Goal: Communication & Community: Answer question/provide support

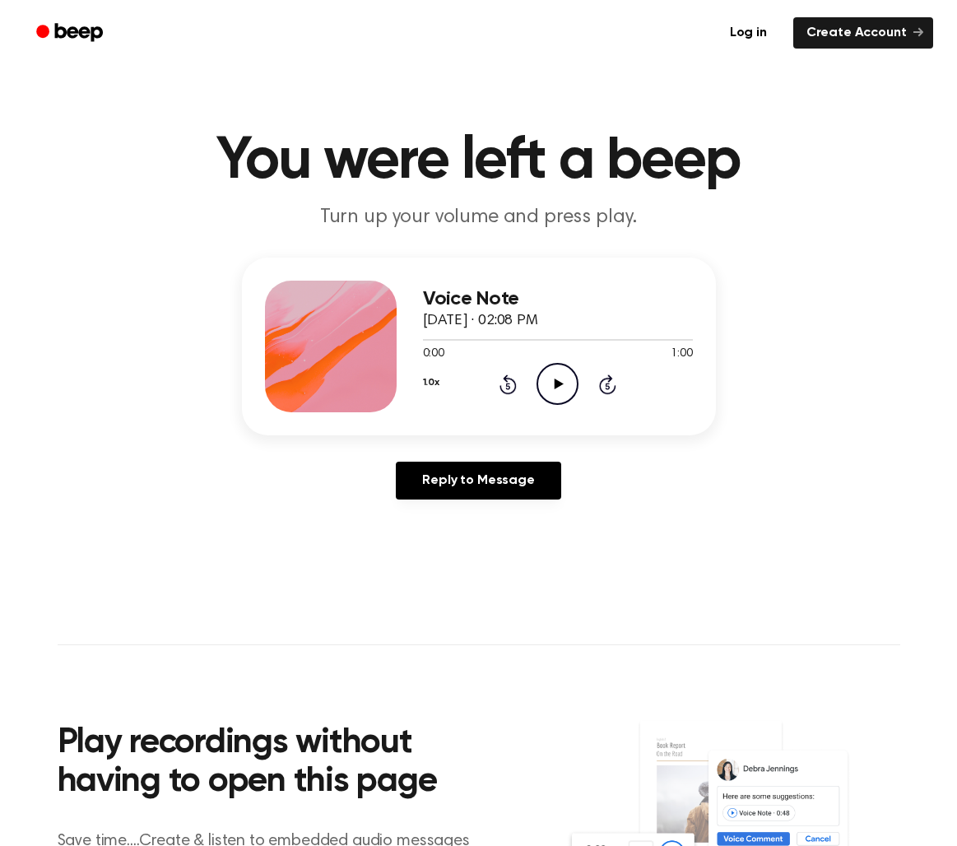
click at [556, 384] on icon at bounding box center [559, 384] width 9 height 11
click at [565, 390] on icon "Play Audio" at bounding box center [558, 384] width 42 height 42
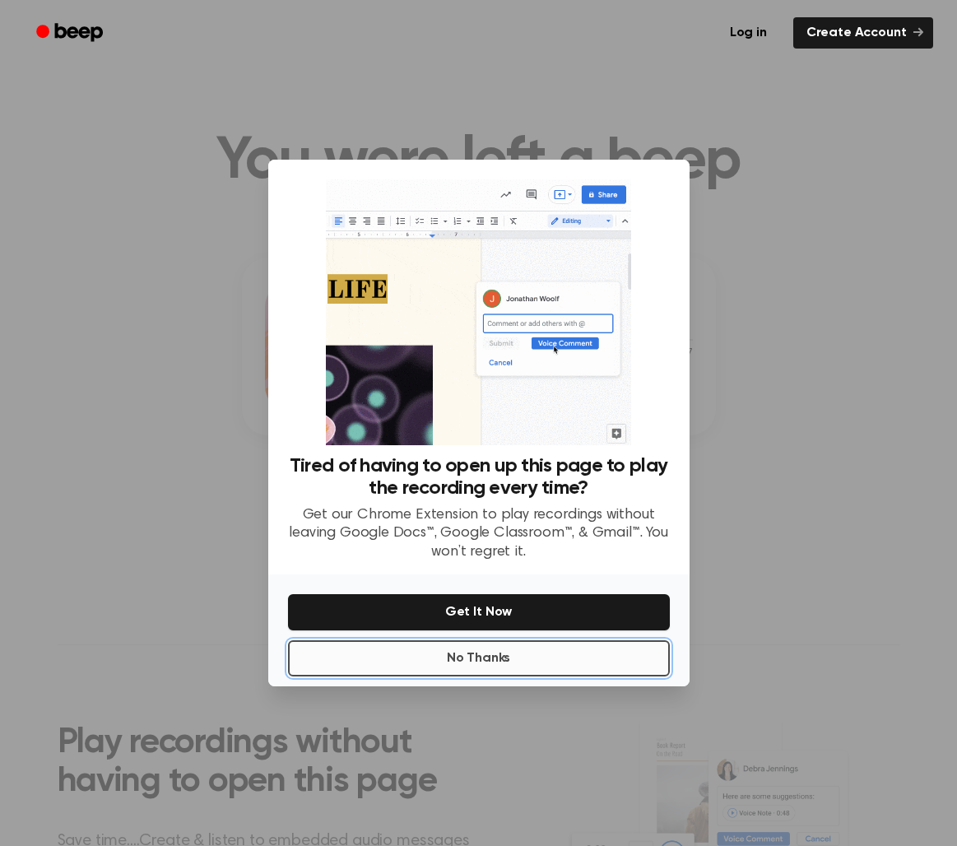
click at [589, 652] on button "No Thanks" at bounding box center [479, 658] width 382 height 36
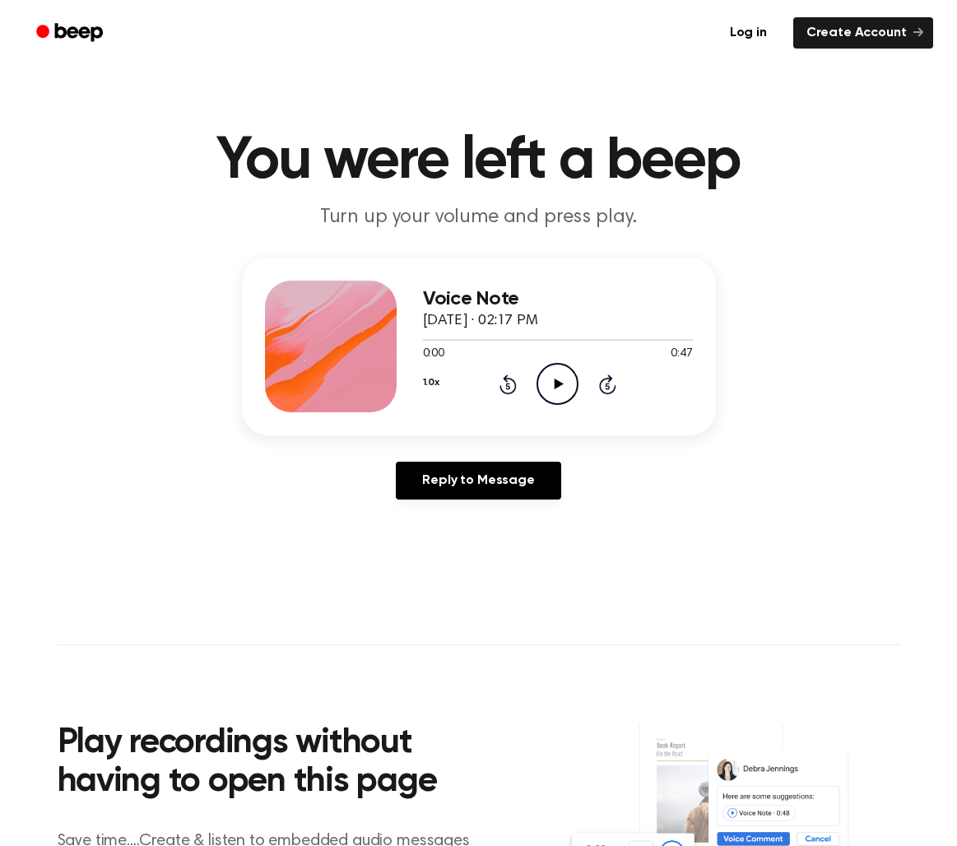
click at [560, 379] on icon "Play Audio" at bounding box center [558, 384] width 42 height 42
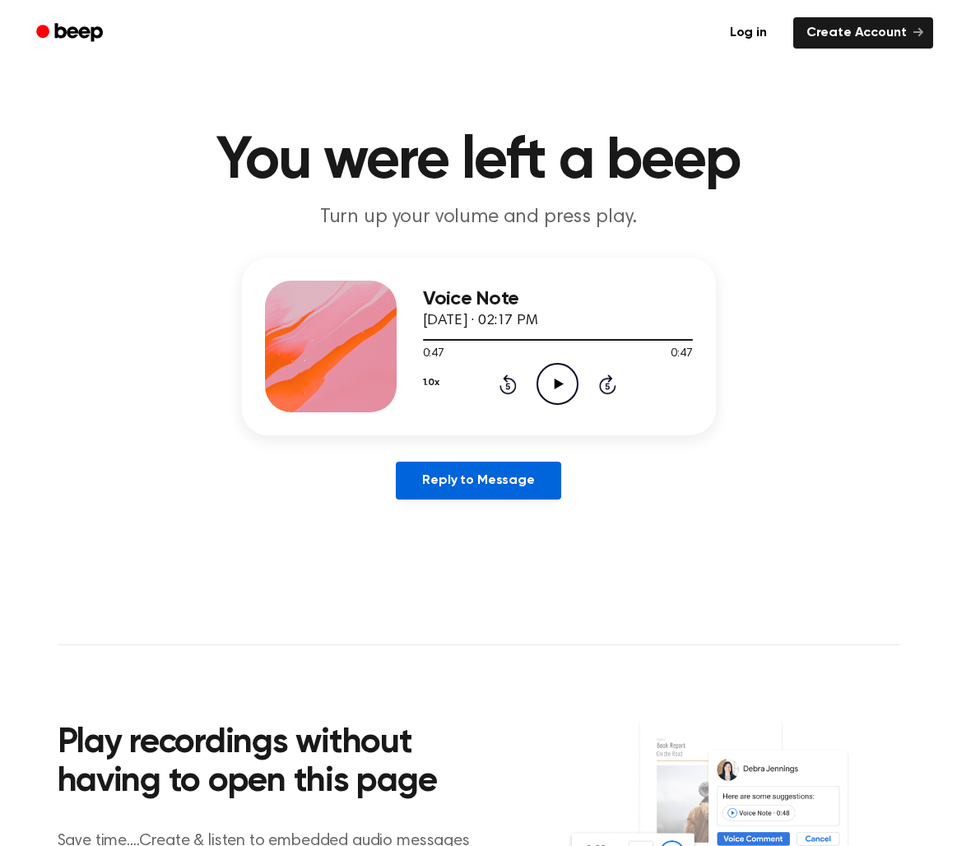
click at [503, 487] on link "Reply to Message" at bounding box center [478, 481] width 165 height 38
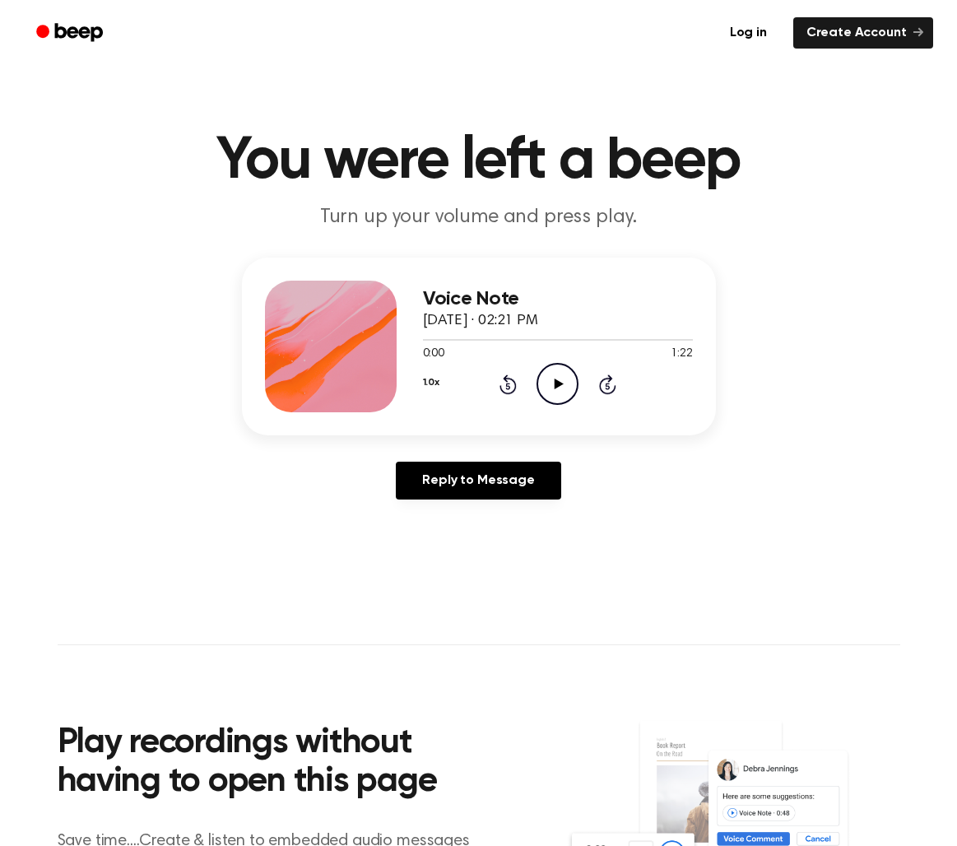
click at [559, 388] on icon "Play Audio" at bounding box center [558, 384] width 42 height 42
